Goal: Information Seeking & Learning: Learn about a topic

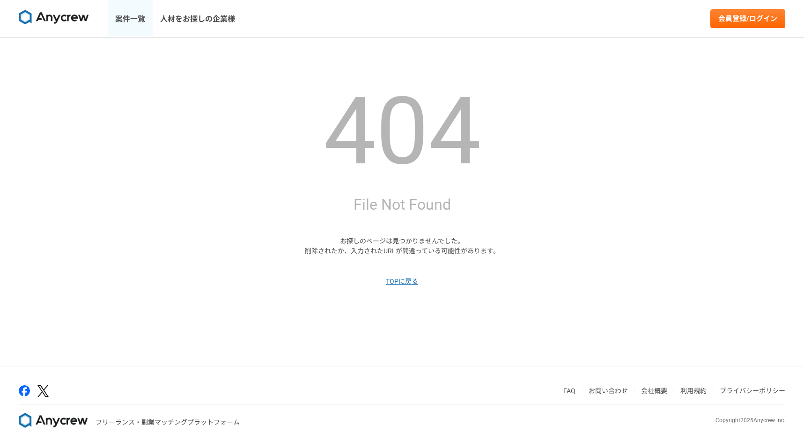
click at [129, 20] on link "案件一覧" at bounding box center [130, 18] width 45 height 37
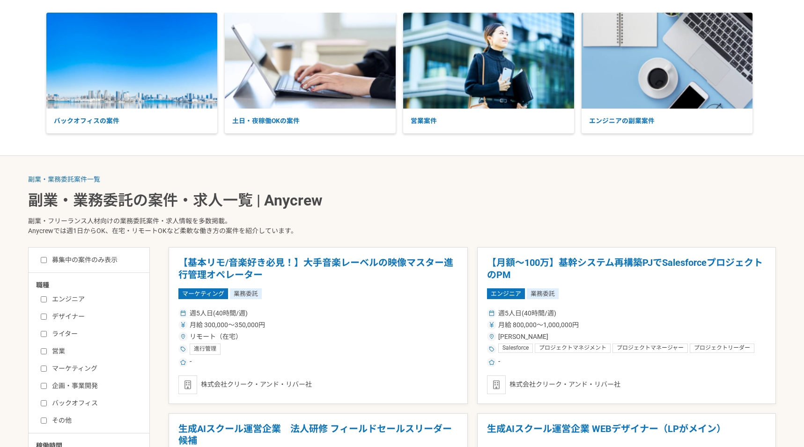
scroll to position [67, 0]
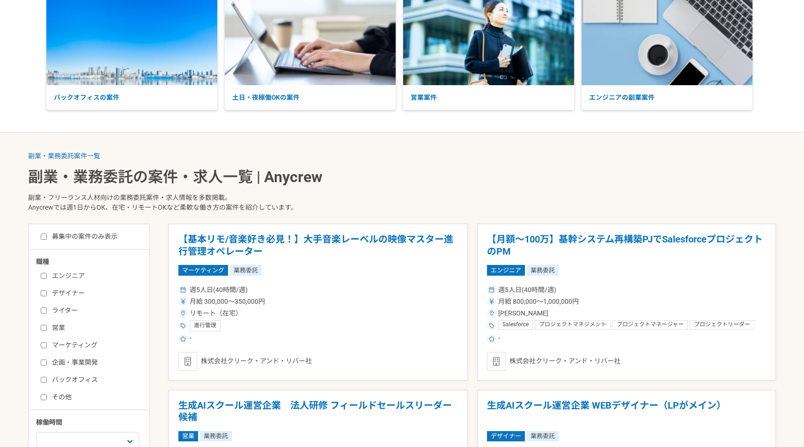
click at [46, 310] on input "ライター" at bounding box center [44, 311] width 6 height 6
checkbox input "true"
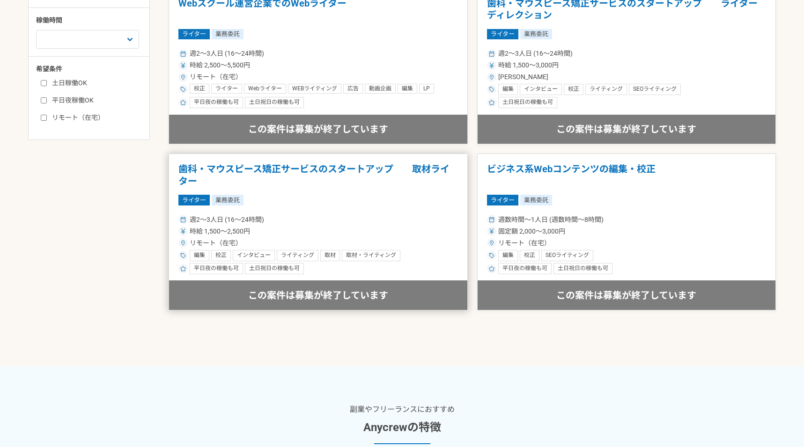
scroll to position [539, 0]
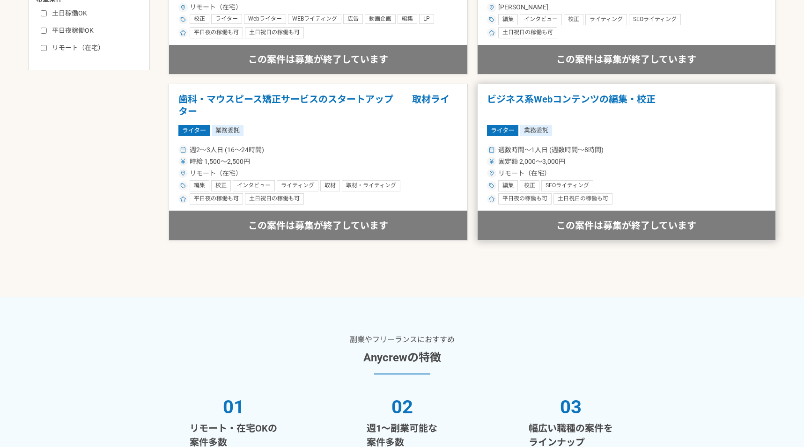
click at [583, 101] on h1 "ビジネス系Webコンテンツの編集・校正" at bounding box center [627, 106] width 280 height 24
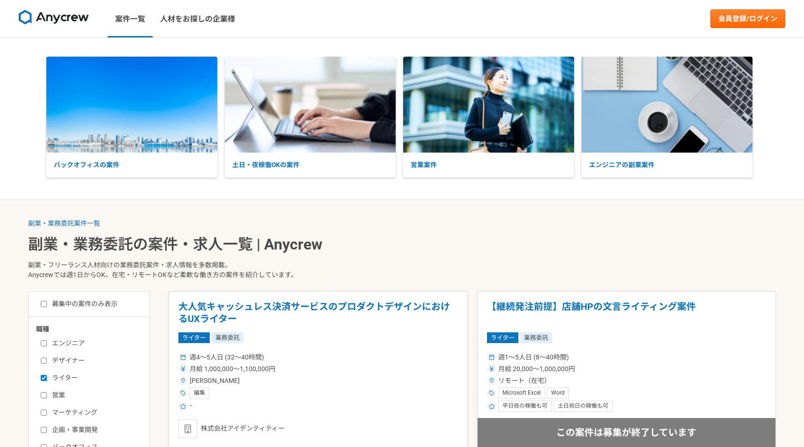
scroll to position [270, 0]
